Goal: Book appointment/travel/reservation

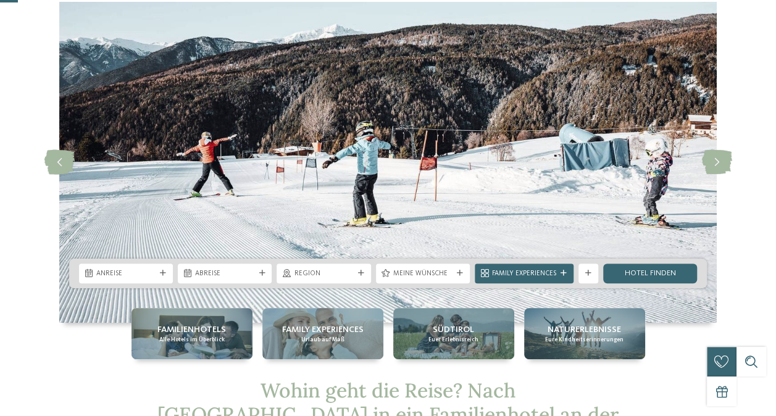
scroll to position [62, 0]
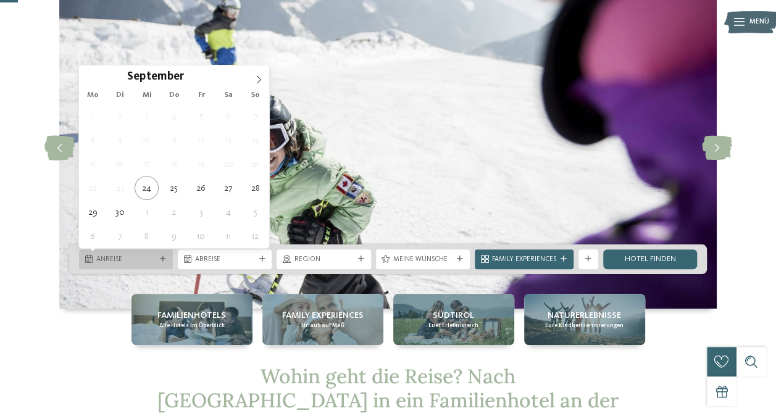
click at [163, 256] on icon at bounding box center [163, 259] width 6 height 6
click at [257, 74] on span at bounding box center [258, 75] width 21 height 21
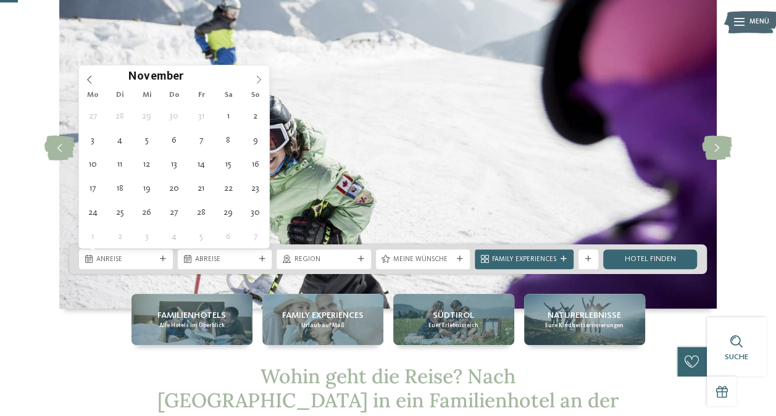
click at [257, 74] on span at bounding box center [258, 75] width 21 height 21
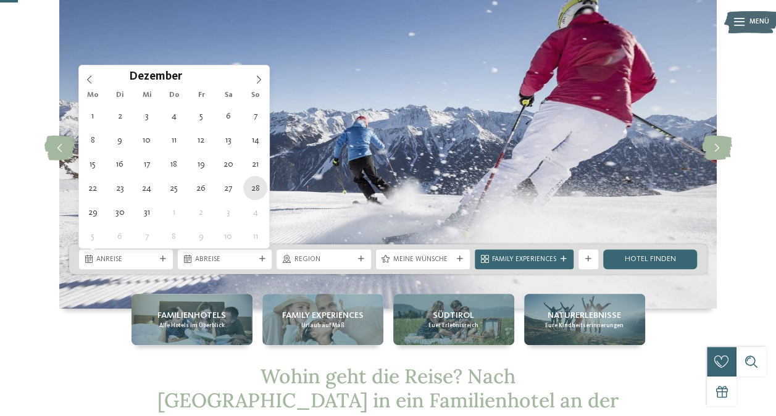
type div "[DATE]"
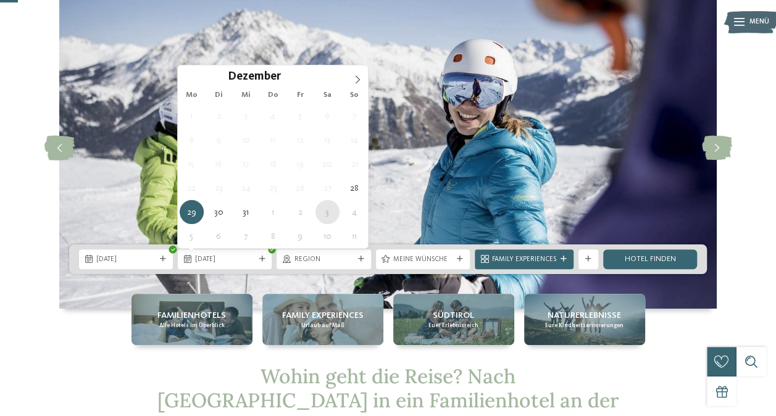
type div "[DATE]"
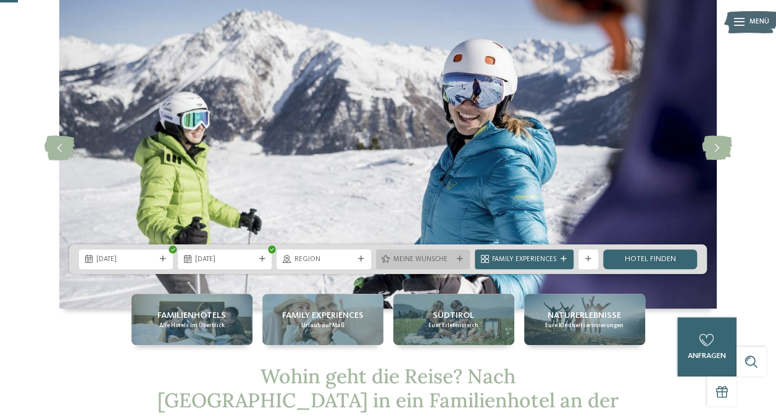
click at [400, 265] on div "Meine Wünsche" at bounding box center [423, 259] width 94 height 20
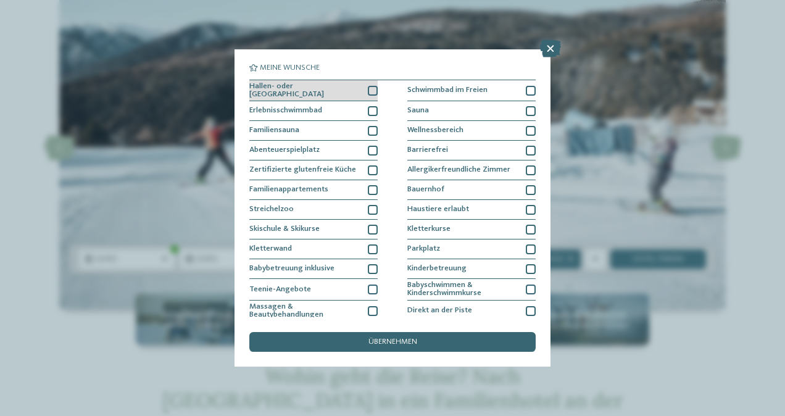
click at [368, 92] on div at bounding box center [373, 91] width 10 height 10
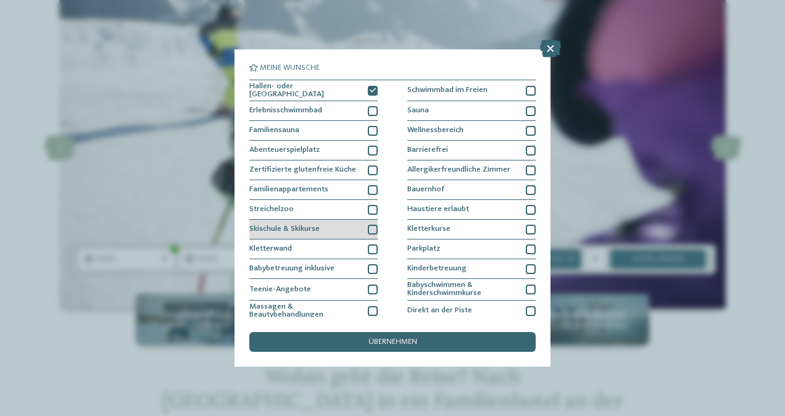
click at [368, 225] on div at bounding box center [373, 230] width 10 height 10
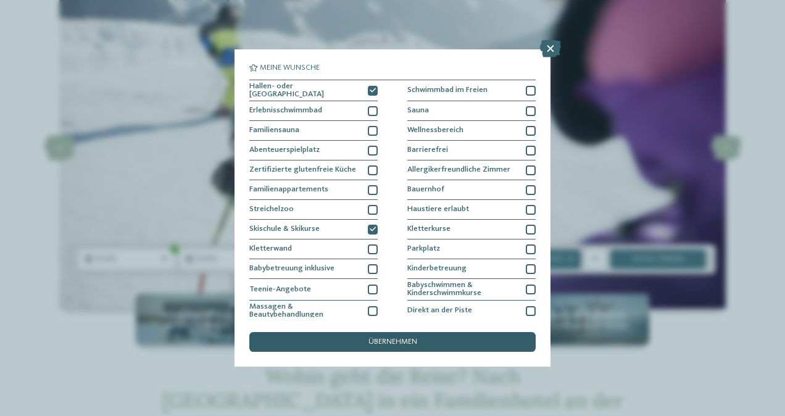
click at [375, 338] on span "übernehmen" at bounding box center [392, 342] width 49 height 8
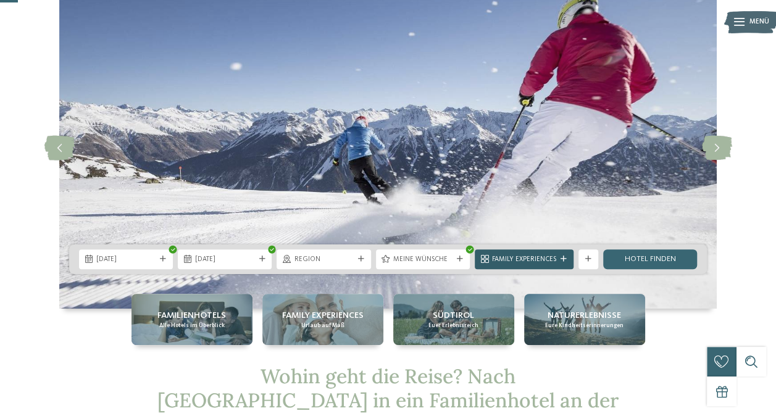
click at [560, 253] on div "Family Experiences" at bounding box center [524, 259] width 99 height 20
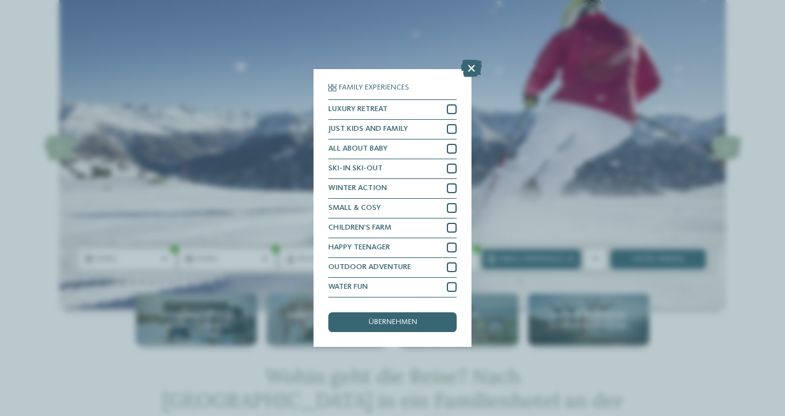
click at [472, 69] on icon at bounding box center [471, 68] width 21 height 17
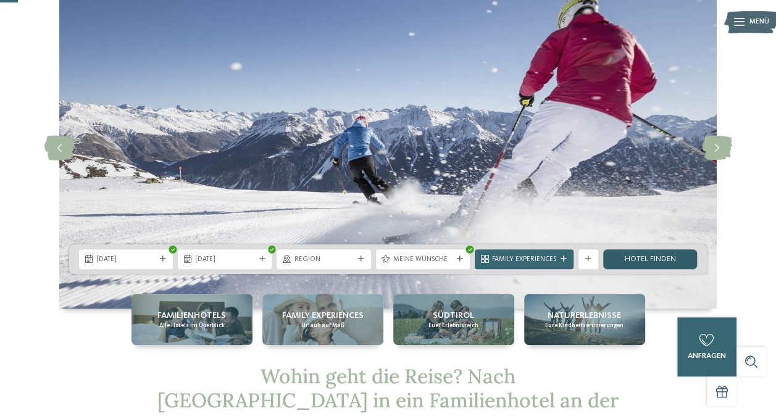
click at [681, 257] on link "Hotel finden" at bounding box center [650, 259] width 94 height 20
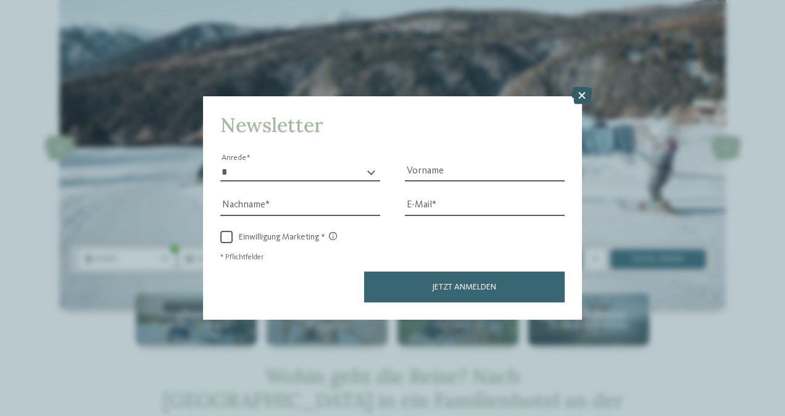
click at [578, 93] on icon at bounding box center [581, 95] width 21 height 17
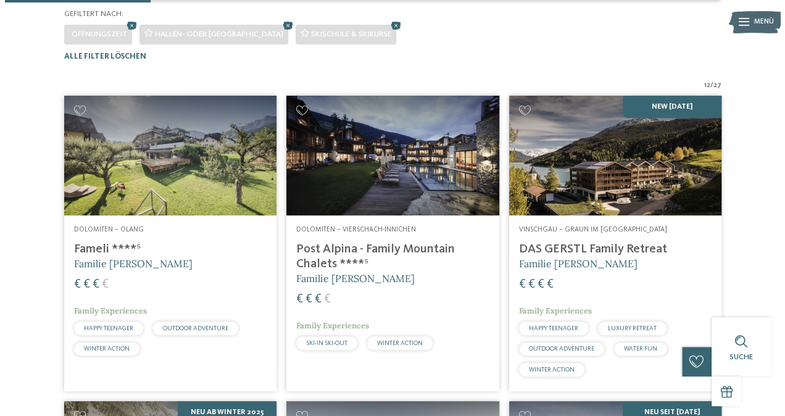
scroll to position [247, 0]
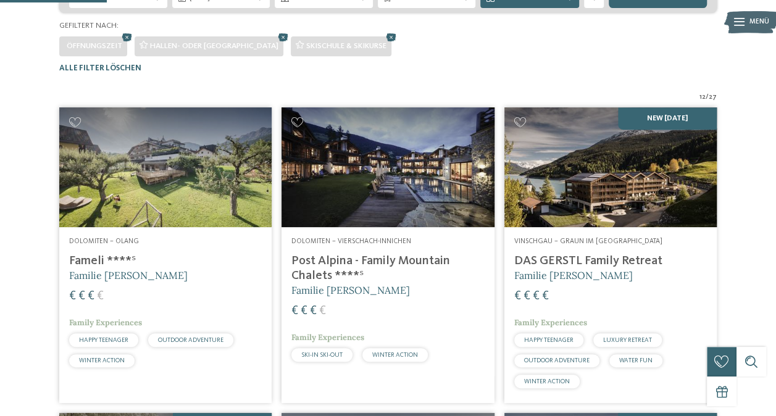
click at [310, 283] on h4 "Post Alpina - Family Mountain Chalets ****ˢ" at bounding box center [387, 269] width 193 height 30
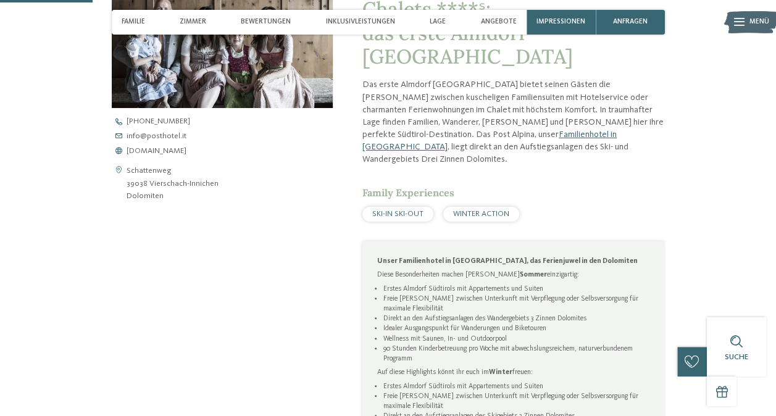
scroll to position [432, 0]
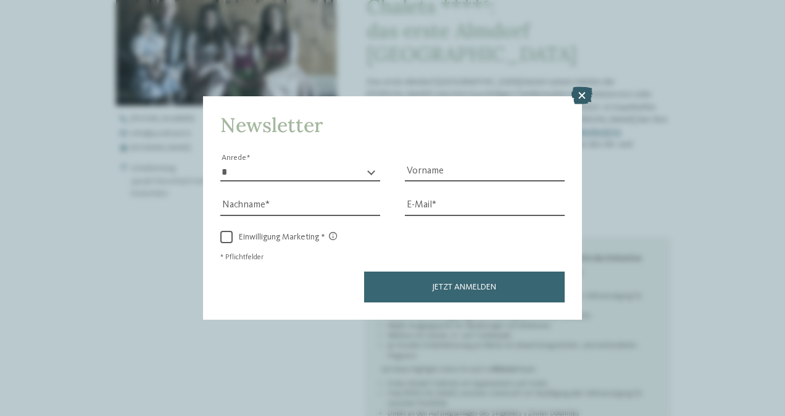
click at [581, 95] on icon at bounding box center [581, 95] width 21 height 17
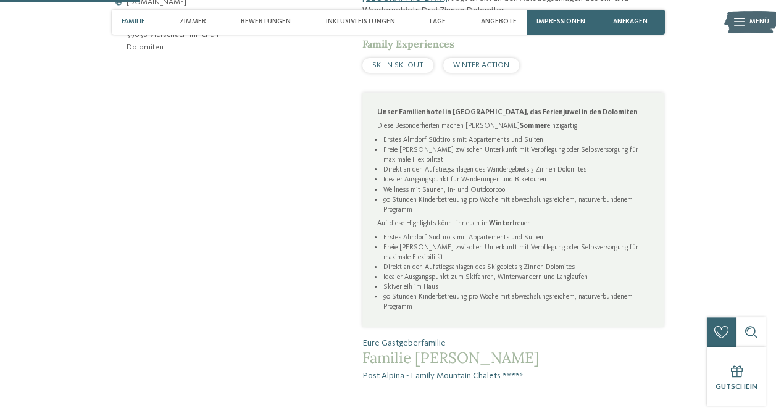
scroll to position [679, 0]
